Goal: Transaction & Acquisition: Purchase product/service

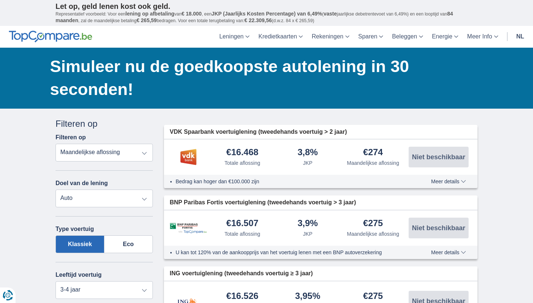
click at [125, 198] on select "Persoonlijke lening Auto Moto / fiets Mobilhome / caravan Renovatie Energie Sch…" at bounding box center [103, 199] width 97 height 18
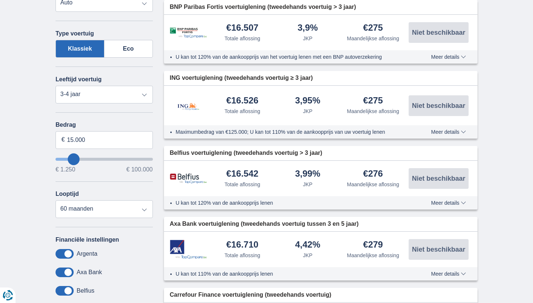
scroll to position [199, 0]
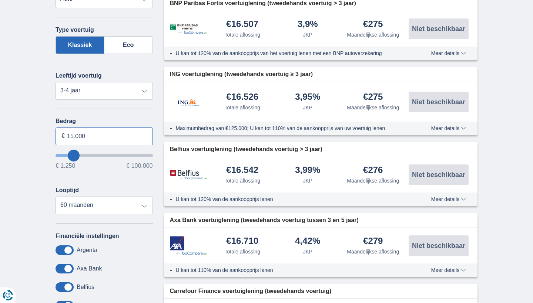
click at [92, 132] on input "15.000" at bounding box center [103, 137] width 97 height 18
type input "3.000"
type input "3250"
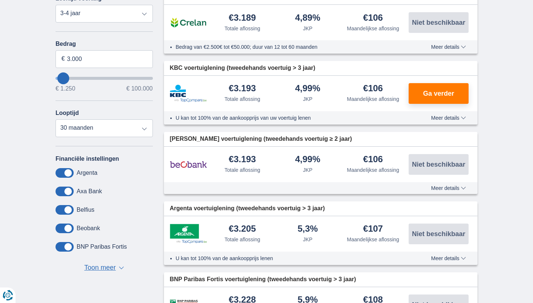
scroll to position [277, 0]
click at [457, 117] on span "Meer details" at bounding box center [448, 117] width 35 height 5
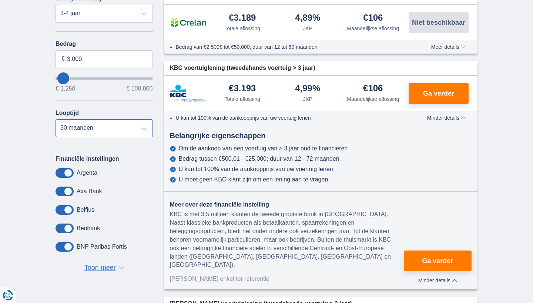
click at [137, 127] on select "12 maanden 18 maanden 24 maanden 30 maanden" at bounding box center [103, 129] width 97 height 18
select select "18"
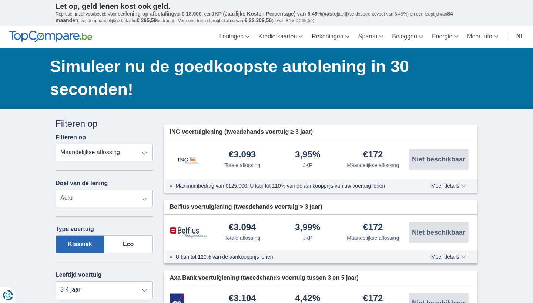
scroll to position [0, 0]
